Goal: Task Accomplishment & Management: Complete application form

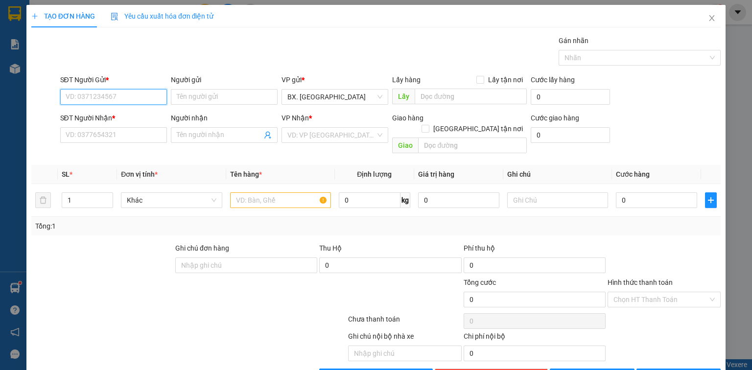
click at [121, 98] on input "SĐT Người Gửi *" at bounding box center [113, 97] width 107 height 16
type input "7"
drag, startPoint x: 120, startPoint y: 116, endPoint x: 118, endPoint y: 121, distance: 6.2
click at [120, 116] on div "0937788878 - QUANG" at bounding box center [113, 116] width 94 height 11
type input "0937788878"
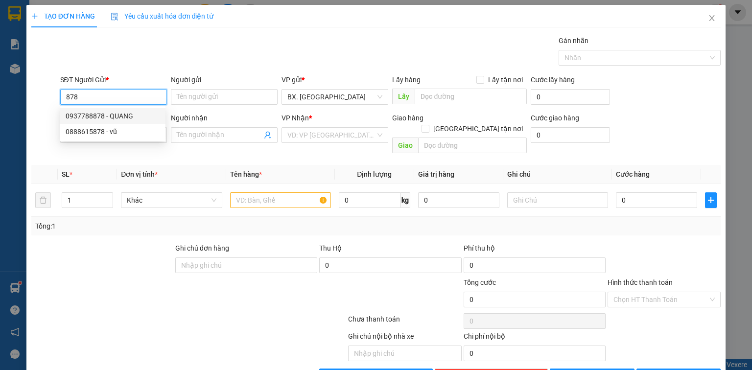
type input "QUANG"
type input "0777776286"
type input "SANG"
type input "30.000"
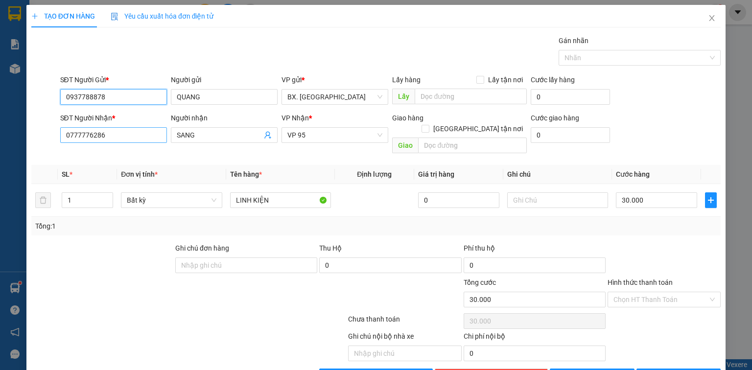
type input "0937788878"
click at [114, 133] on input "0777776286" at bounding box center [113, 135] width 107 height 16
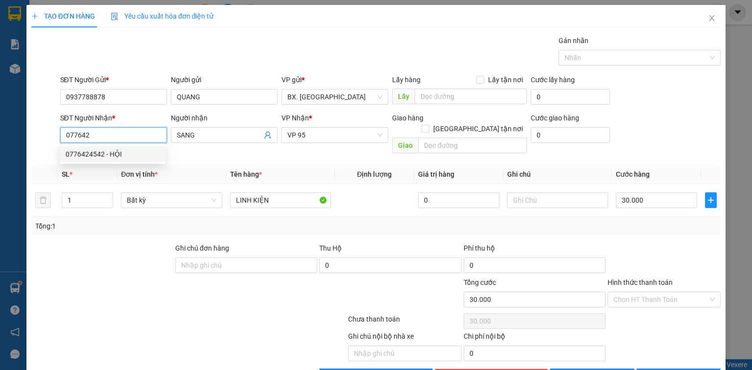
click at [113, 155] on div "0776424542 - HỘI" at bounding box center [113, 154] width 94 height 11
type input "0776424542"
type input "HỘI"
type input "20.000"
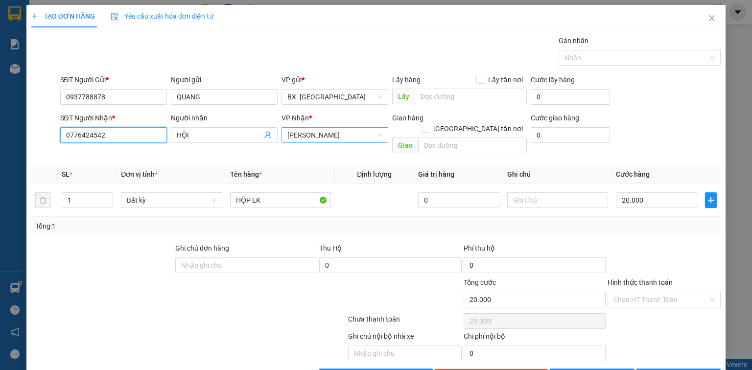
click at [338, 131] on span "[PERSON_NAME]" at bounding box center [334, 135] width 95 height 15
type input "0776424542"
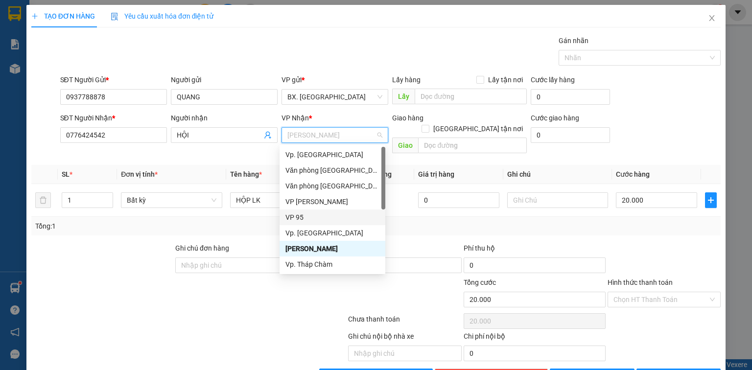
drag, startPoint x: 318, startPoint y: 215, endPoint x: 490, endPoint y: 209, distance: 171.6
click at [318, 215] on div "VP 95" at bounding box center [333, 217] width 94 height 11
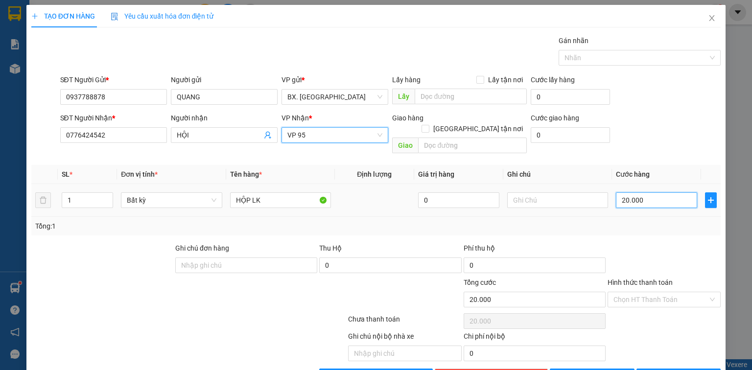
click at [657, 192] on input "20.000" at bounding box center [656, 200] width 81 height 16
type input "3"
type input "30"
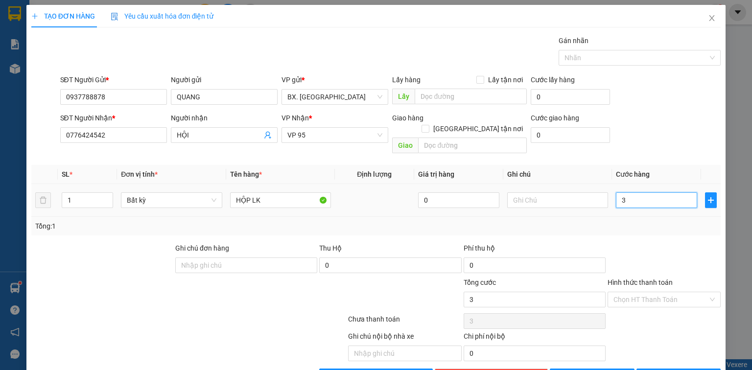
type input "30"
type input "30.000"
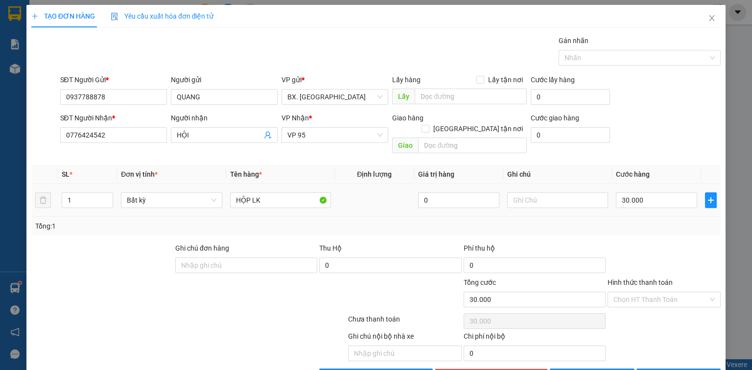
click at [648, 243] on div at bounding box center [664, 260] width 115 height 34
click at [646, 292] on input "Hình thức thanh toán" at bounding box center [661, 299] width 95 height 15
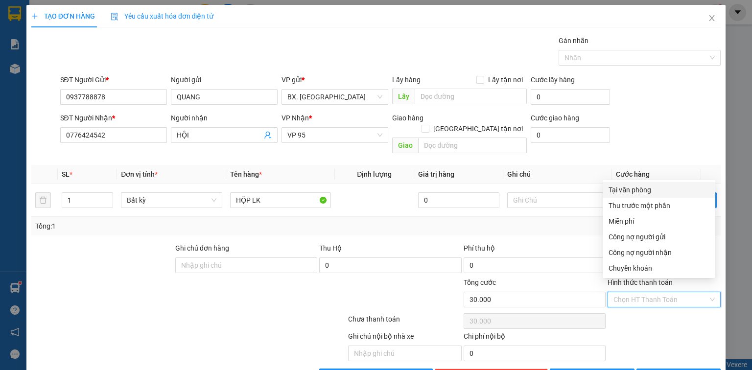
click at [655, 190] on div "Tại văn phòng" at bounding box center [659, 190] width 101 height 11
type input "0"
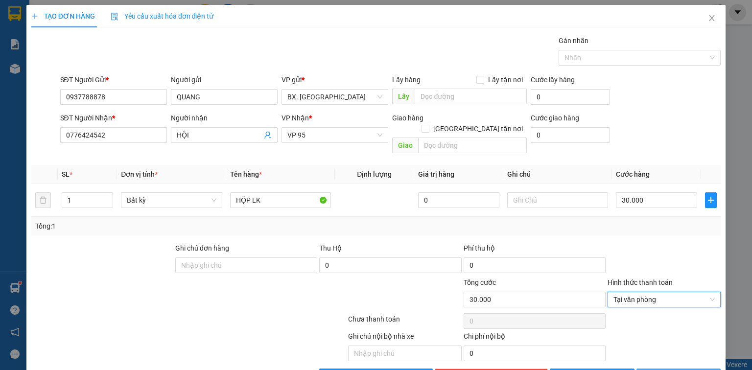
click at [677, 370] on span "[PERSON_NAME] và In" at bounding box center [689, 376] width 69 height 11
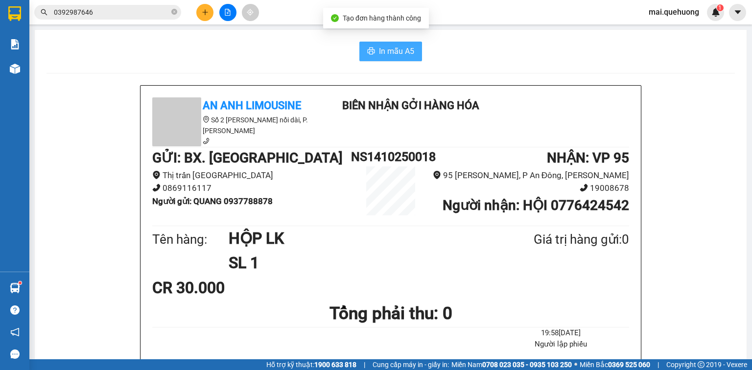
click at [394, 55] on span "In mẫu A5" at bounding box center [396, 51] width 35 height 12
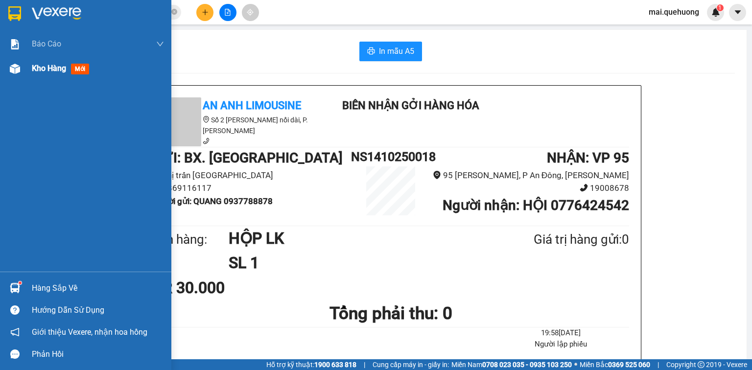
click at [17, 71] on img at bounding box center [15, 69] width 10 height 10
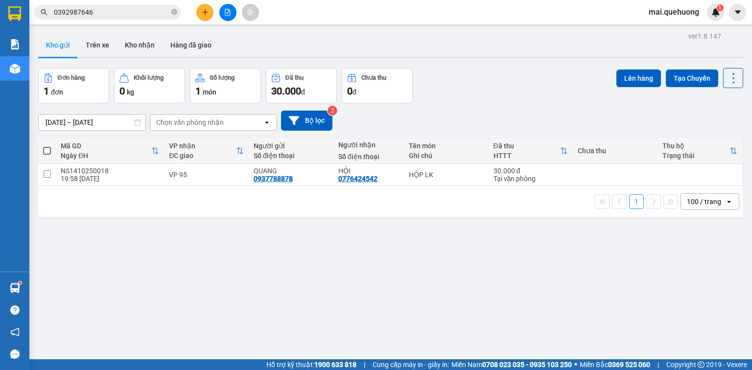
click at [44, 149] on span at bounding box center [47, 151] width 8 height 8
click at [47, 146] on input "checkbox" at bounding box center [47, 146] width 0 height 0
checkbox input "true"
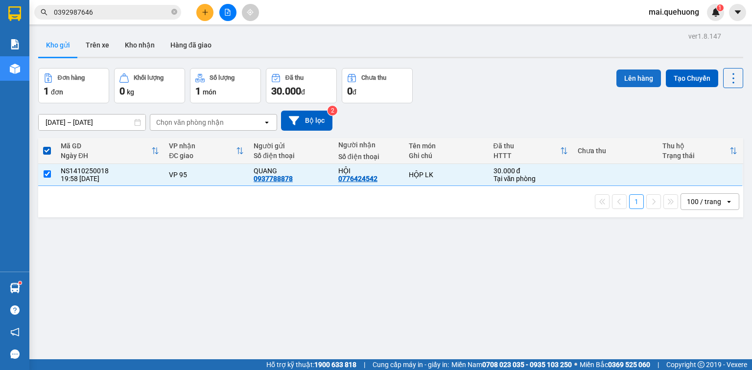
click at [651, 77] on button "Lên hàng" at bounding box center [639, 79] width 45 height 18
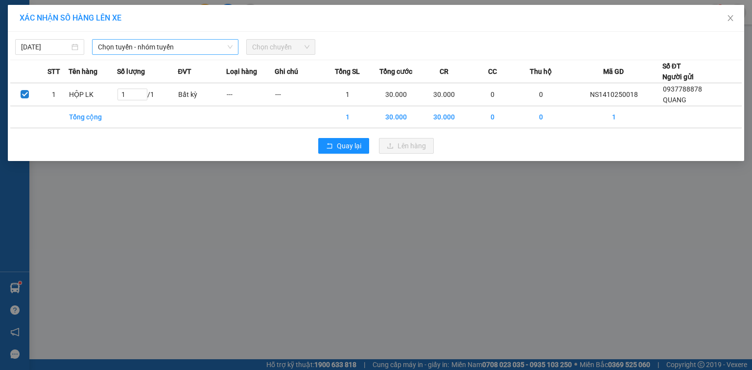
click at [149, 49] on span "Chọn tuyến - nhóm tuyến" at bounding box center [165, 47] width 135 height 15
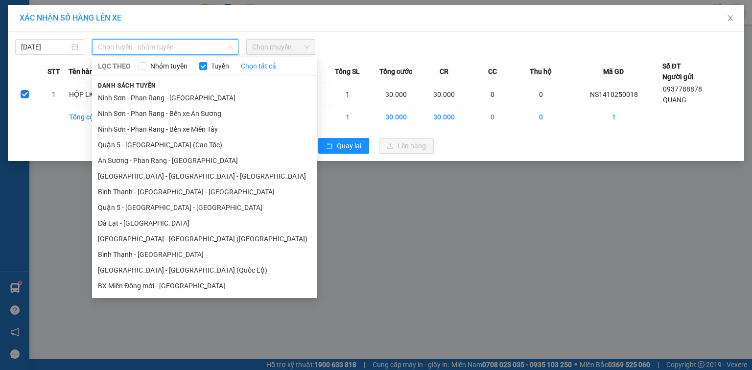
scroll to position [172, 0]
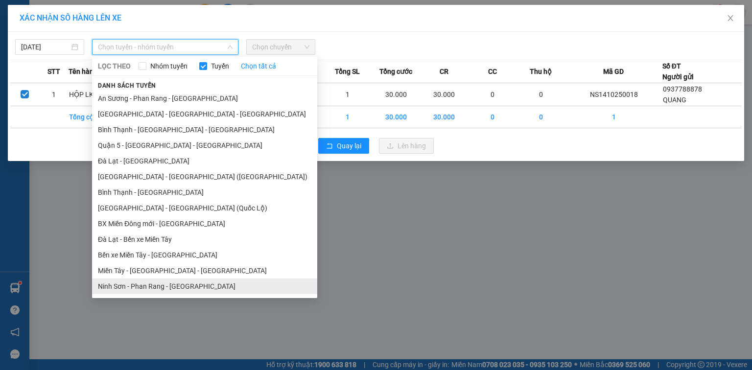
click at [168, 291] on li "Ninh Sơn - Phan Rang - [GEOGRAPHIC_DATA]" at bounding box center [204, 287] width 225 height 16
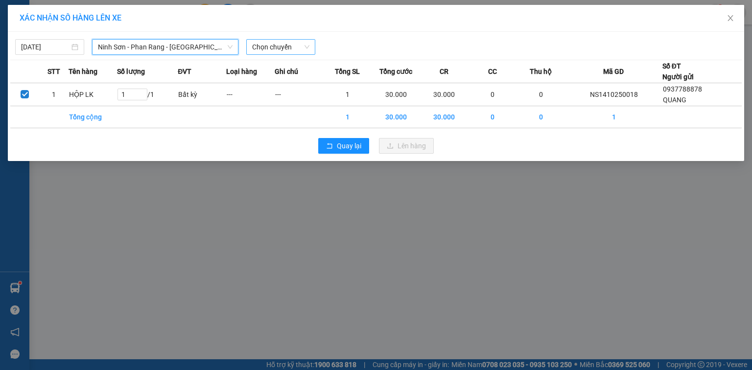
click at [263, 50] on span "Chọn chuyến" at bounding box center [280, 47] width 57 height 15
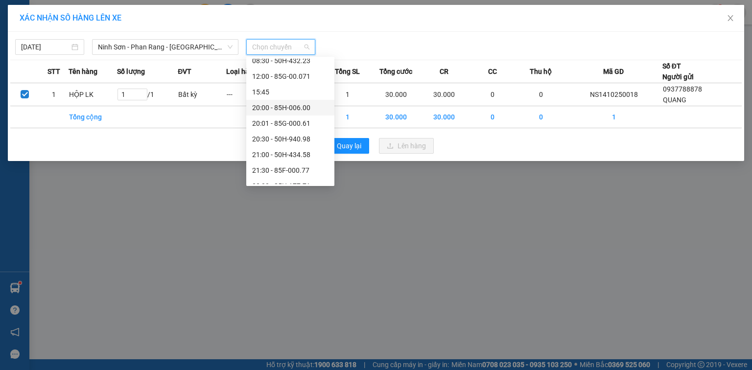
scroll to position [94, 0]
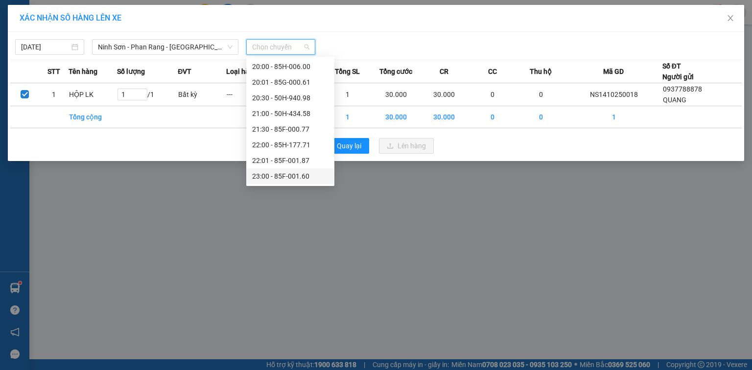
drag, startPoint x: 284, startPoint y: 175, endPoint x: 310, endPoint y: 173, distance: 25.5
click at [285, 175] on div "23:00 - 85F-001.60" at bounding box center [290, 176] width 76 height 11
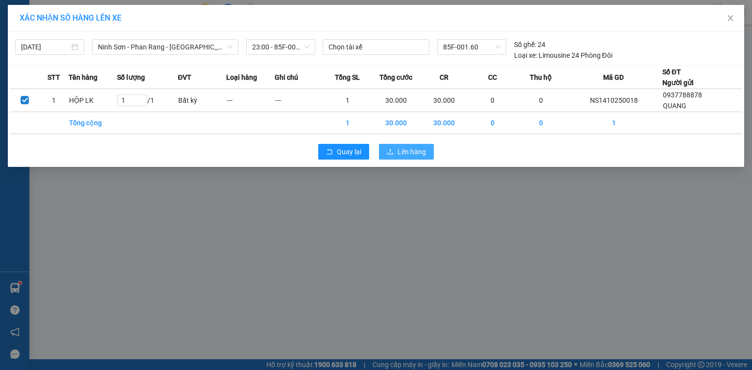
click at [414, 151] on span "Lên hàng" at bounding box center [412, 151] width 28 height 11
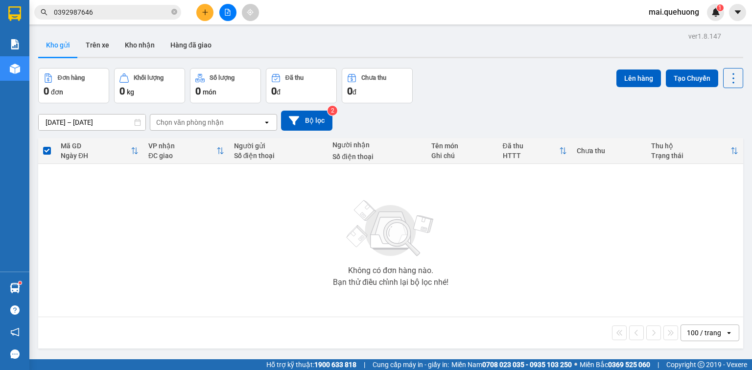
click at [210, 13] on button at bounding box center [204, 12] width 17 height 17
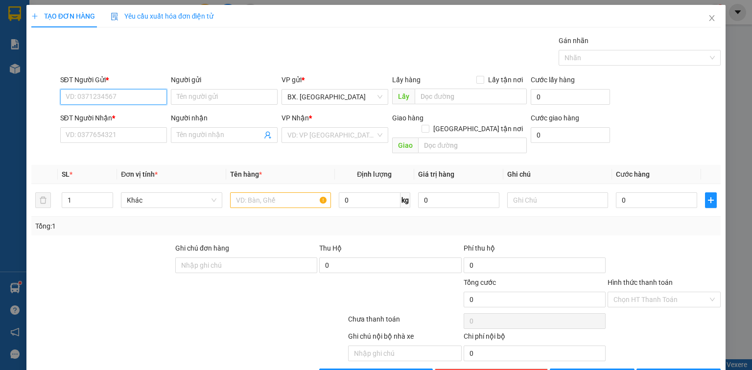
click at [110, 103] on input "SĐT Người Gửi *" at bounding box center [113, 97] width 107 height 16
type input "0397211404"
click at [106, 118] on div "0397211404 - NHUNG" at bounding box center [113, 116] width 94 height 11
type input "NHUNG"
type input "0774848431"
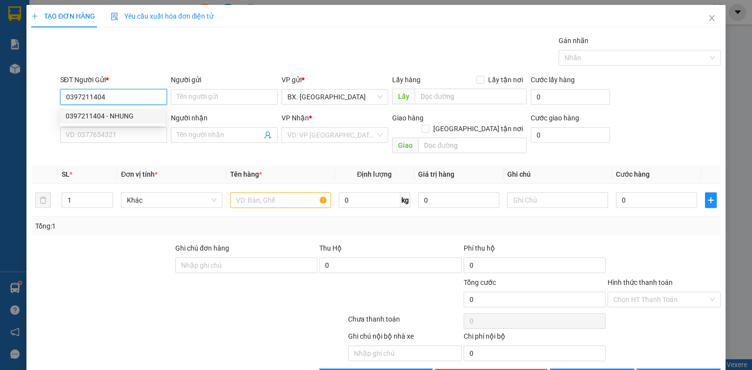
type input "chị vy"
type input "50.000"
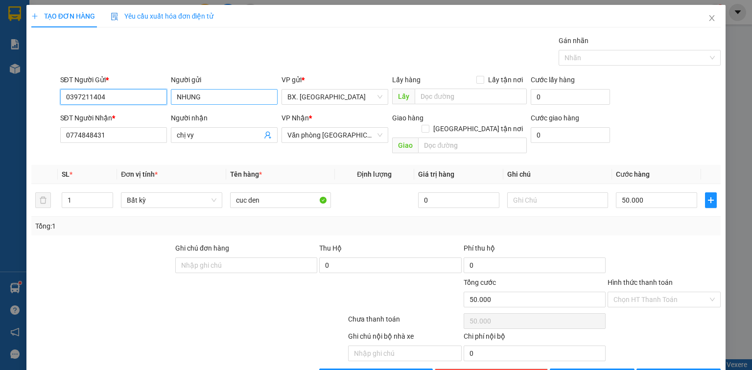
type input "0397211404"
drag, startPoint x: 218, startPoint y: 96, endPoint x: 203, endPoint y: 93, distance: 15.6
click at [204, 93] on input "NHUNG" at bounding box center [224, 97] width 107 height 16
click at [203, 93] on input "NHUNG" at bounding box center [224, 97] width 107 height 16
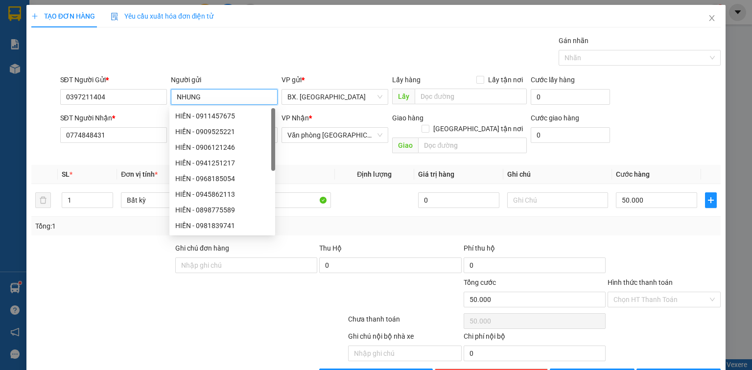
click at [203, 93] on input "NHUNG" at bounding box center [224, 97] width 107 height 16
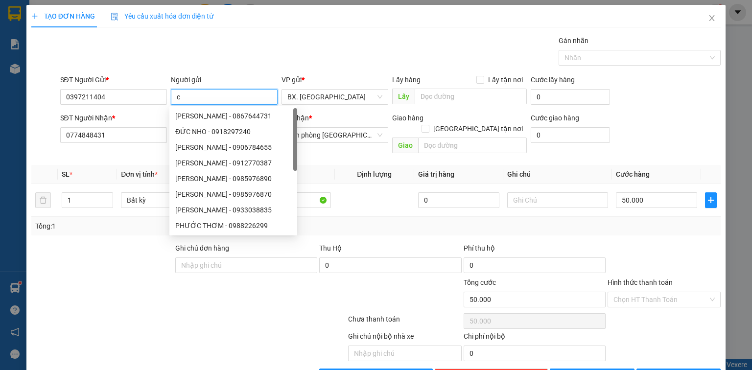
type input "c"
type input "C HẢI"
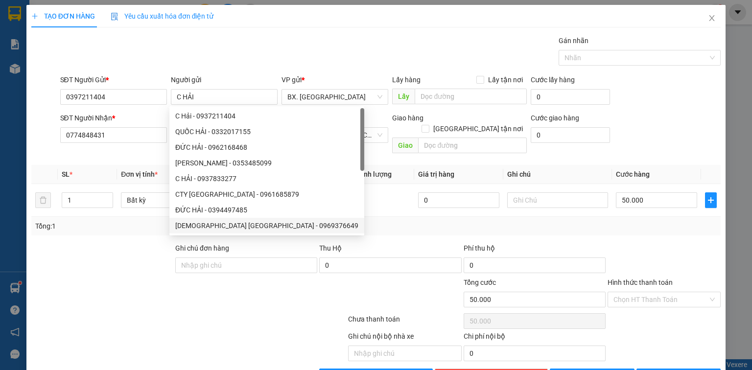
drag, startPoint x: 109, startPoint y: 272, endPoint x: 261, endPoint y: 200, distance: 167.6
click at [115, 277] on div at bounding box center [131, 294] width 202 height 34
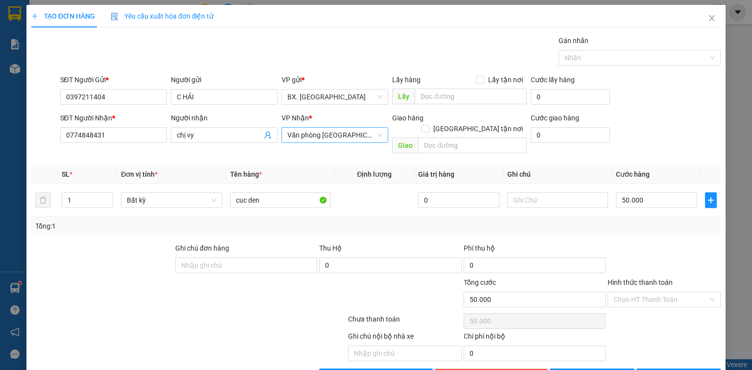
click at [335, 134] on span "Văn phòng [GEOGRAPHIC_DATA]" at bounding box center [334, 135] width 95 height 15
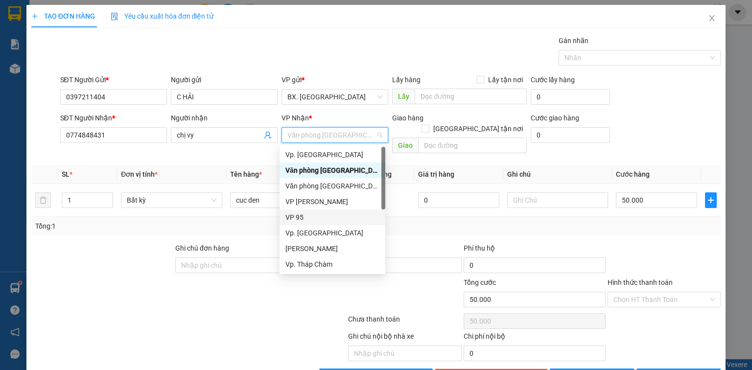
click at [308, 215] on div "VP 95" at bounding box center [333, 217] width 94 height 11
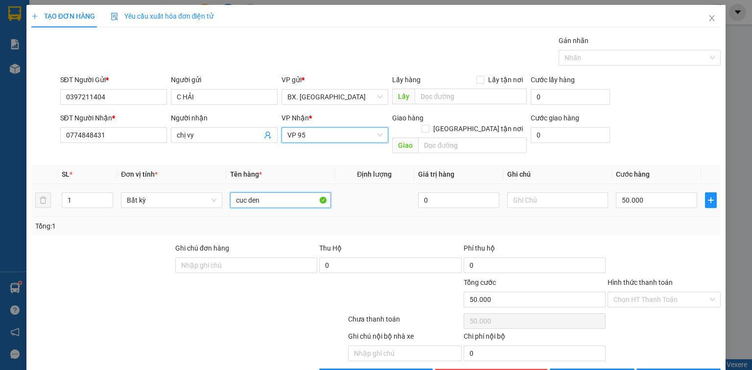
click at [257, 192] on input "cuc den" at bounding box center [280, 200] width 101 height 16
click at [639, 292] on input "Hình thức thanh toán" at bounding box center [661, 299] width 95 height 15
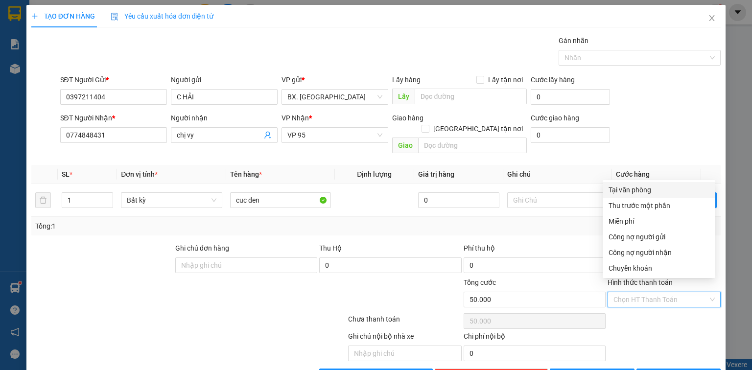
click at [667, 188] on div "Tại văn phòng" at bounding box center [659, 190] width 101 height 11
type input "0"
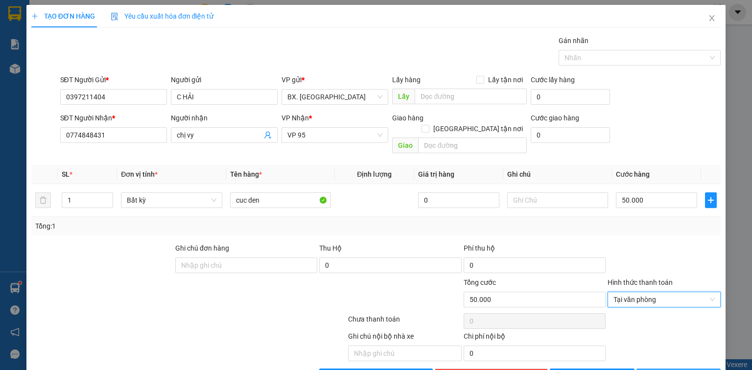
click at [654, 369] on button "[PERSON_NAME] và In" at bounding box center [679, 377] width 85 height 16
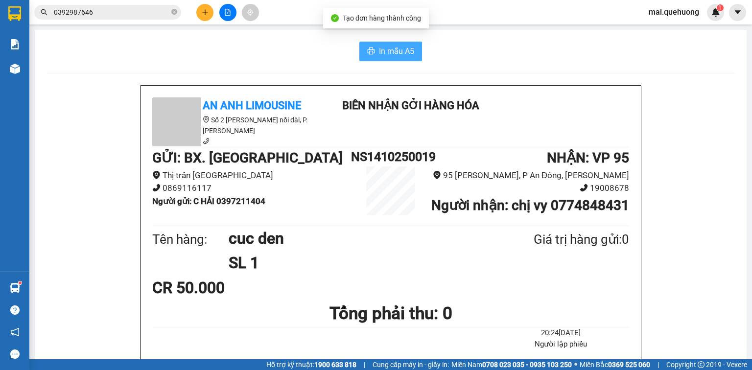
click at [394, 45] on span "In mẫu A5" at bounding box center [396, 51] width 35 height 12
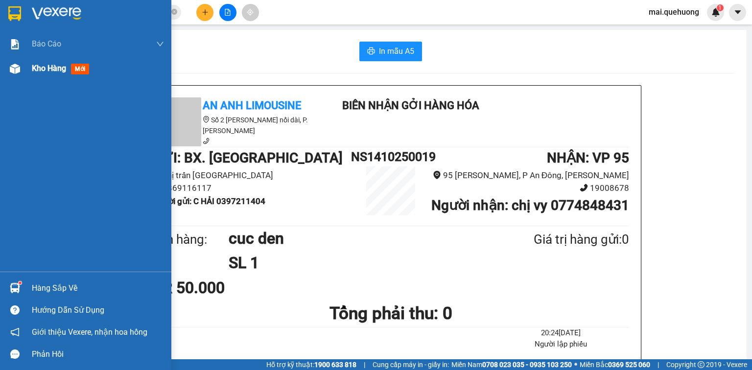
click at [32, 73] on span "Kho hàng" at bounding box center [49, 68] width 34 height 9
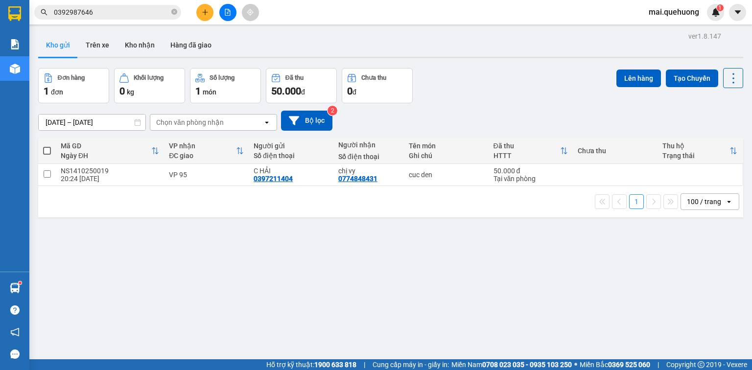
click at [47, 152] on span at bounding box center [47, 151] width 8 height 8
click at [47, 146] on input "checkbox" at bounding box center [47, 146] width 0 height 0
checkbox input "true"
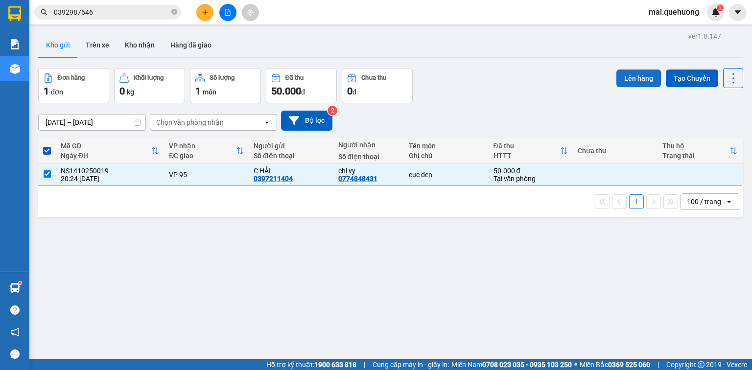
click at [635, 76] on button "Lên hàng" at bounding box center [639, 79] width 45 height 18
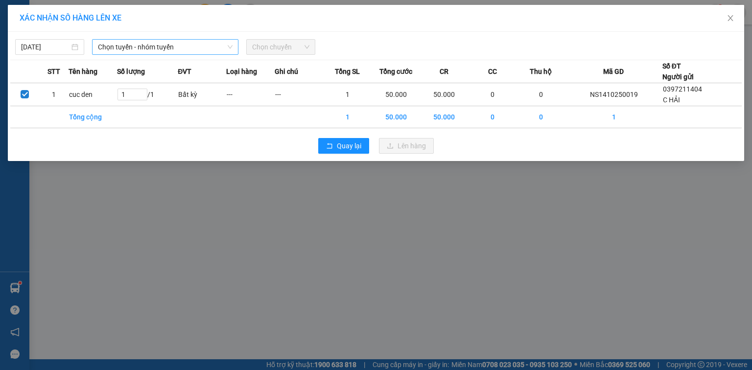
click at [195, 46] on span "Chọn tuyến - nhóm tuyến" at bounding box center [165, 47] width 135 height 15
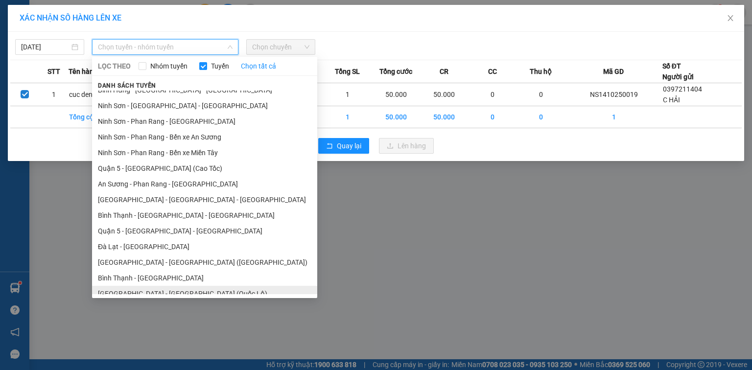
scroll to position [172, 0]
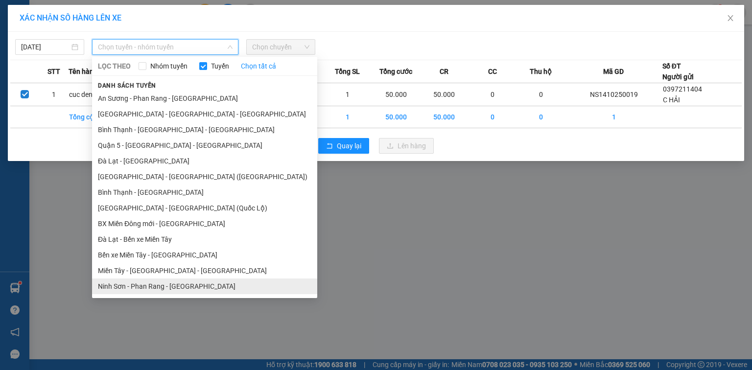
click at [167, 282] on li "Ninh Sơn - Phan Rang - [GEOGRAPHIC_DATA]" at bounding box center [204, 287] width 225 height 16
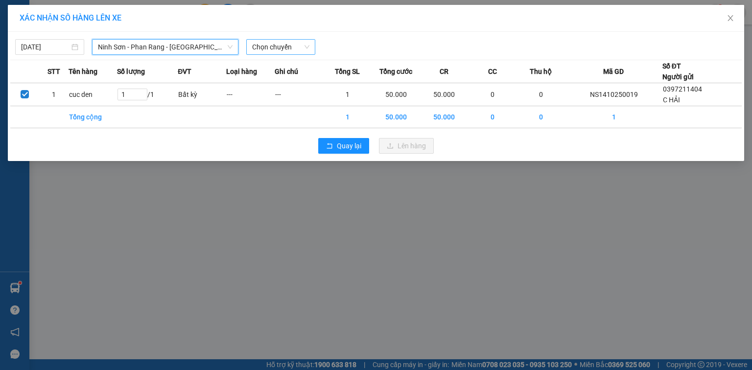
click at [270, 49] on span "Chọn chuyến" at bounding box center [280, 47] width 57 height 15
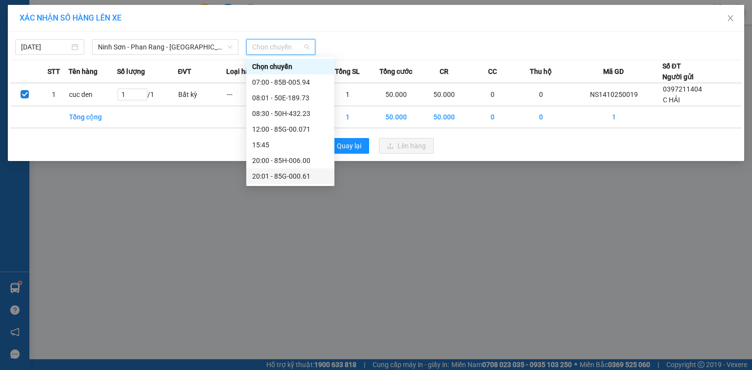
scroll to position [94, 0]
click at [290, 172] on div "23:00 - 85F-001.60" at bounding box center [290, 176] width 76 height 11
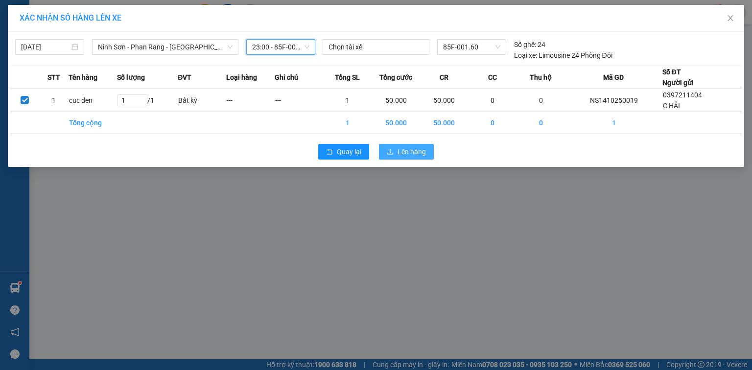
click at [412, 150] on span "Lên hàng" at bounding box center [412, 151] width 28 height 11
